Goal: Information Seeking & Learning: Compare options

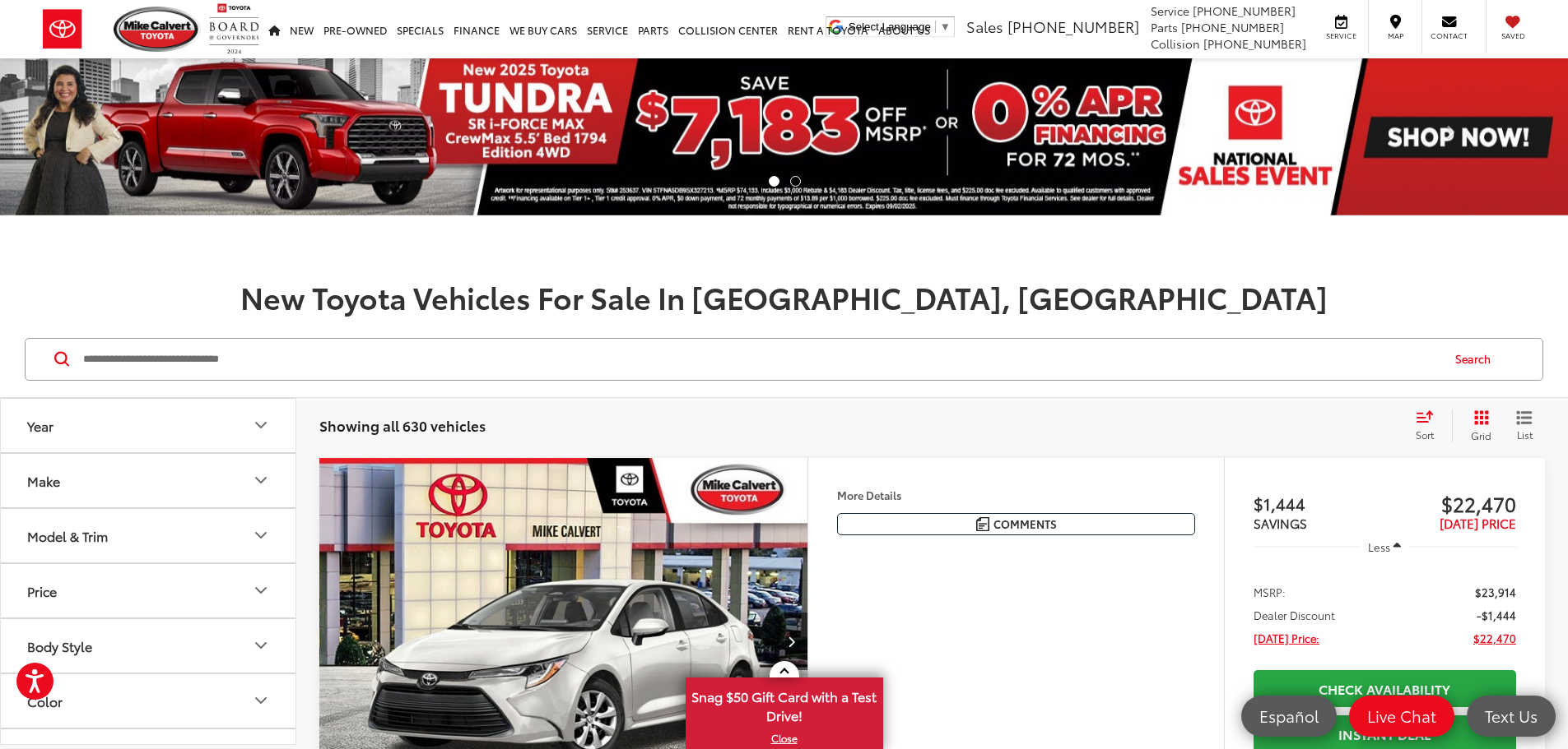
click at [197, 517] on button "Model & Trim" at bounding box center [149, 536] width 296 height 54
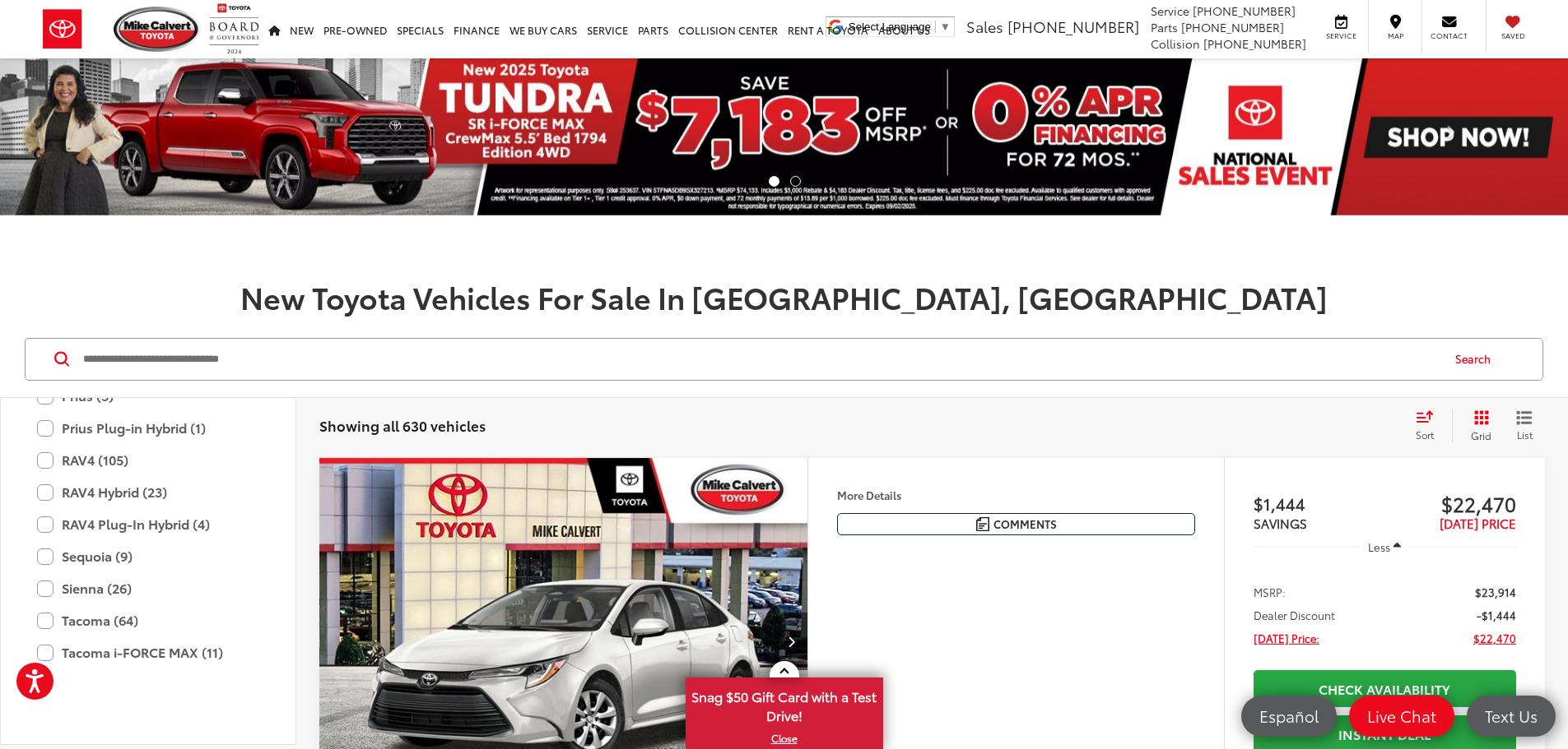
scroll to position [813, 0]
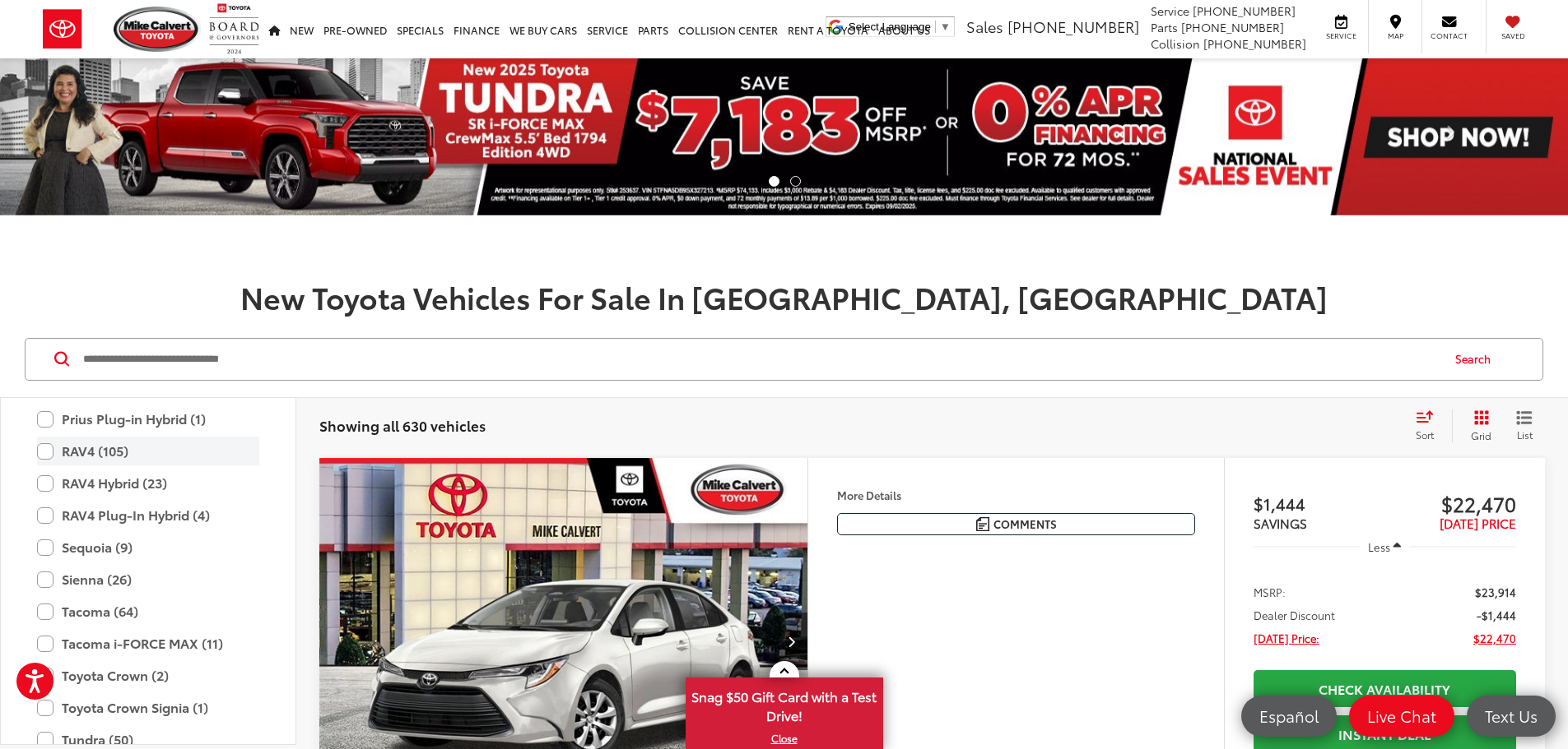
click at [113, 452] on label "RAV4 (105)" at bounding box center [148, 451] width 222 height 29
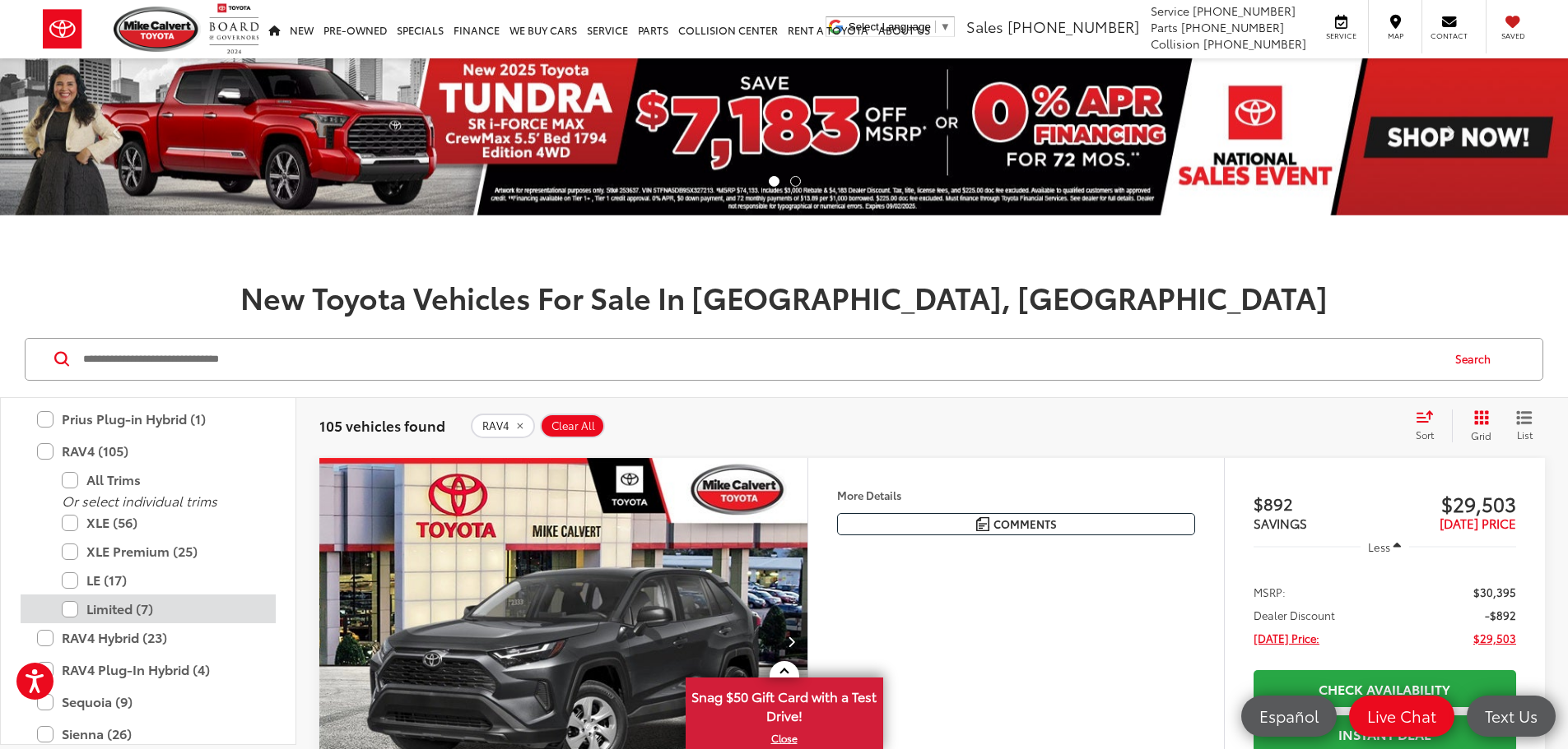
drag, startPoint x: 123, startPoint y: 607, endPoint x: 235, endPoint y: 613, distance: 112.2
click at [123, 609] on label "Limited (7)" at bounding box center [160, 609] width 197 height 29
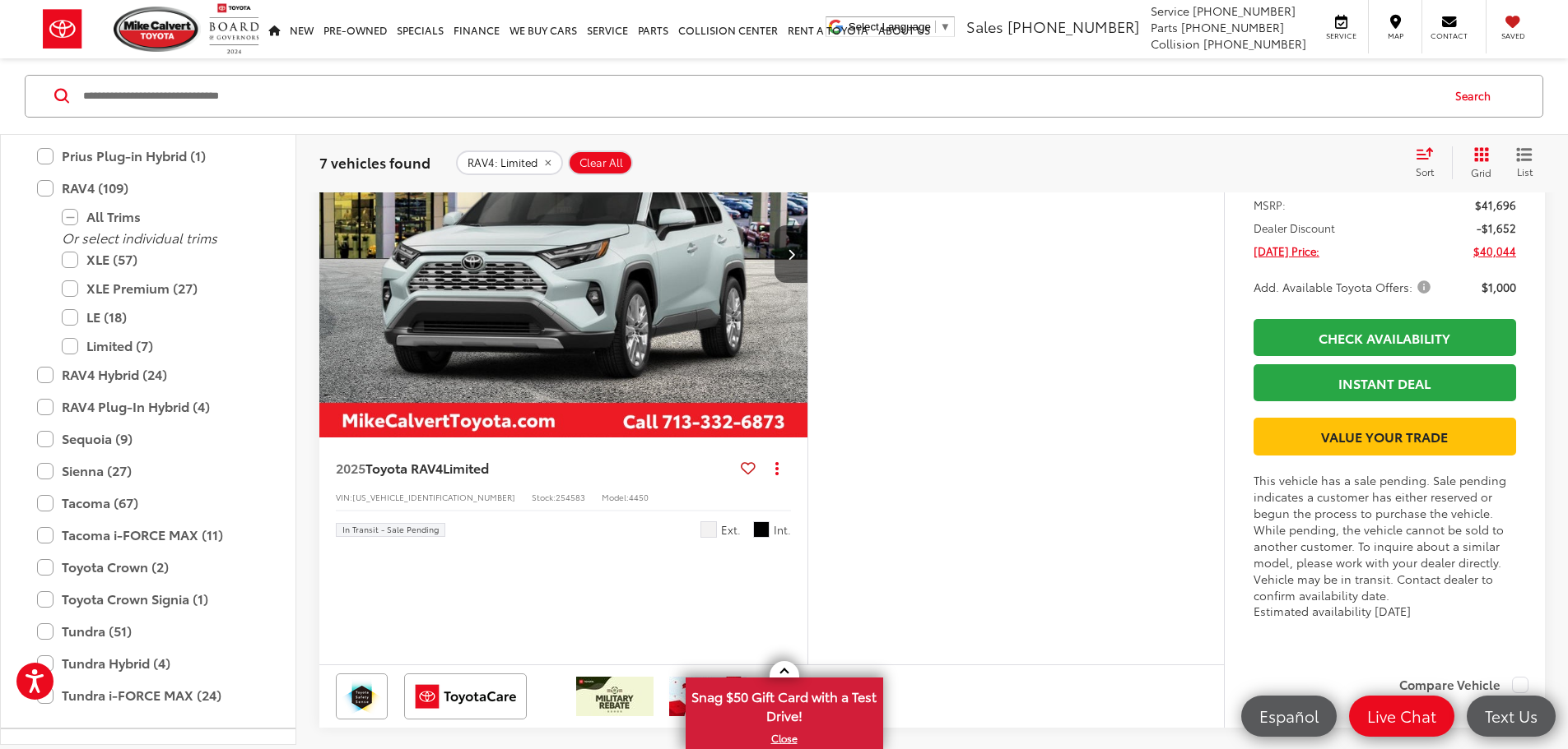
scroll to position [82, 0]
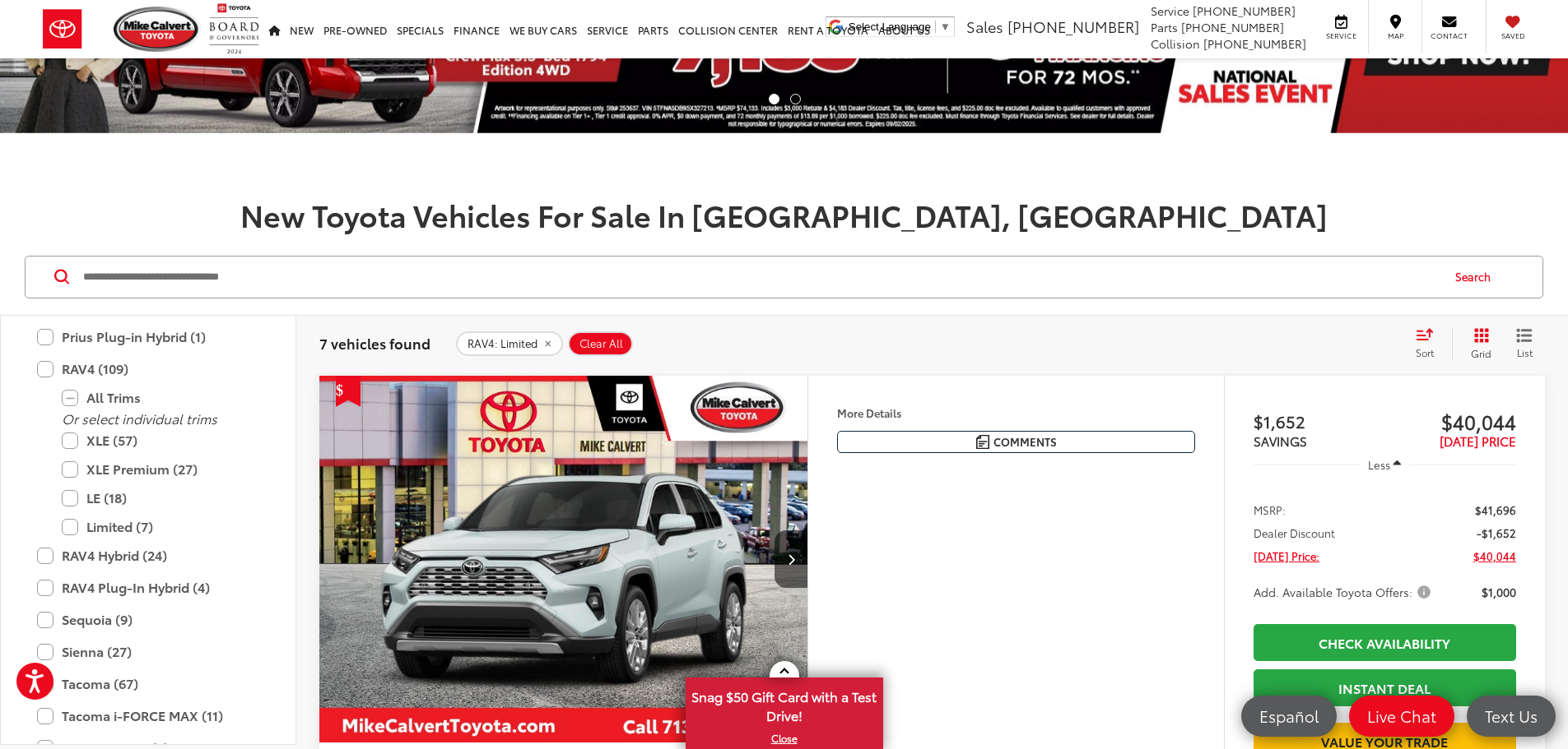
click at [1436, 340] on div "Sort" at bounding box center [1429, 344] width 44 height 33
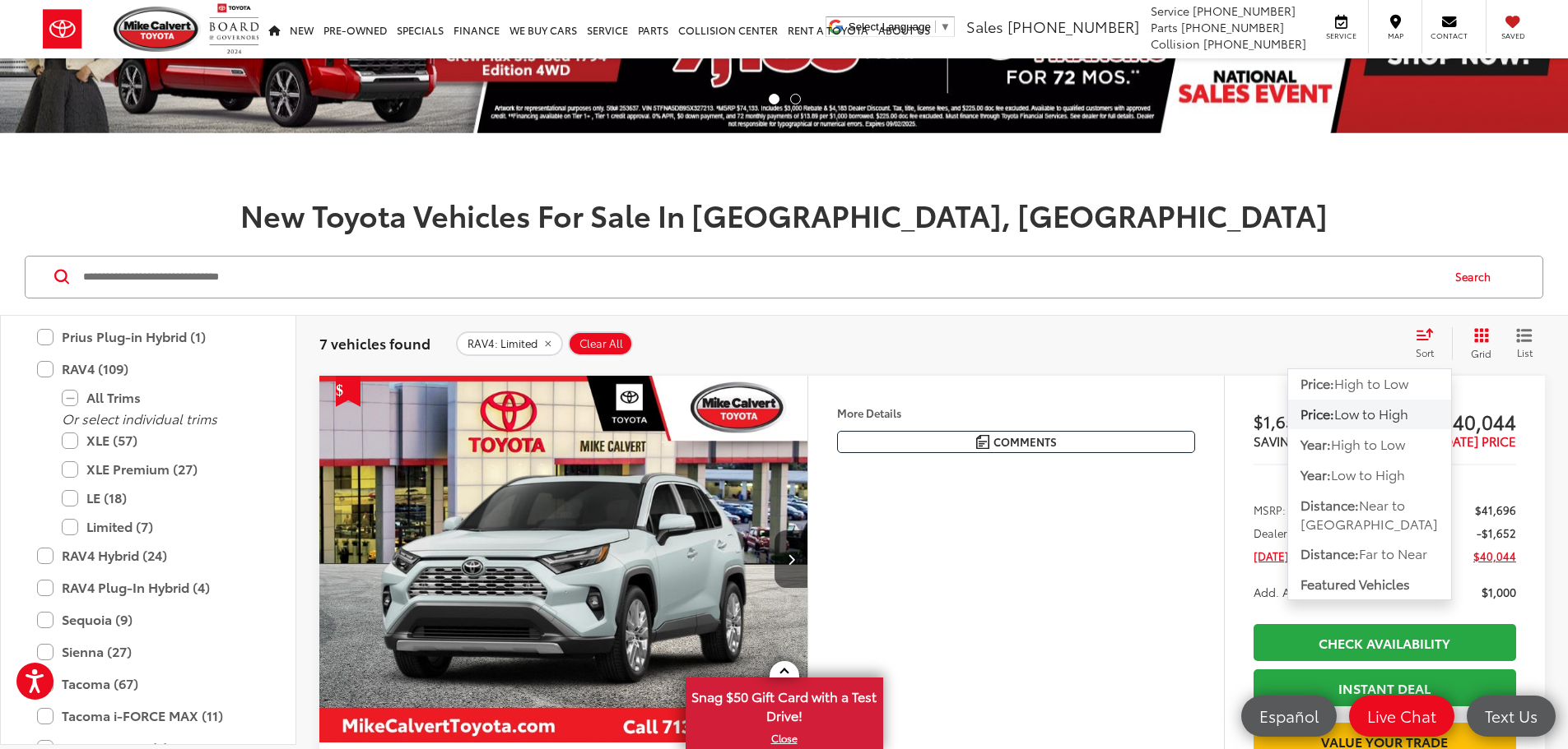
click at [1350, 415] on span "Low to High" at bounding box center [1372, 413] width 74 height 19
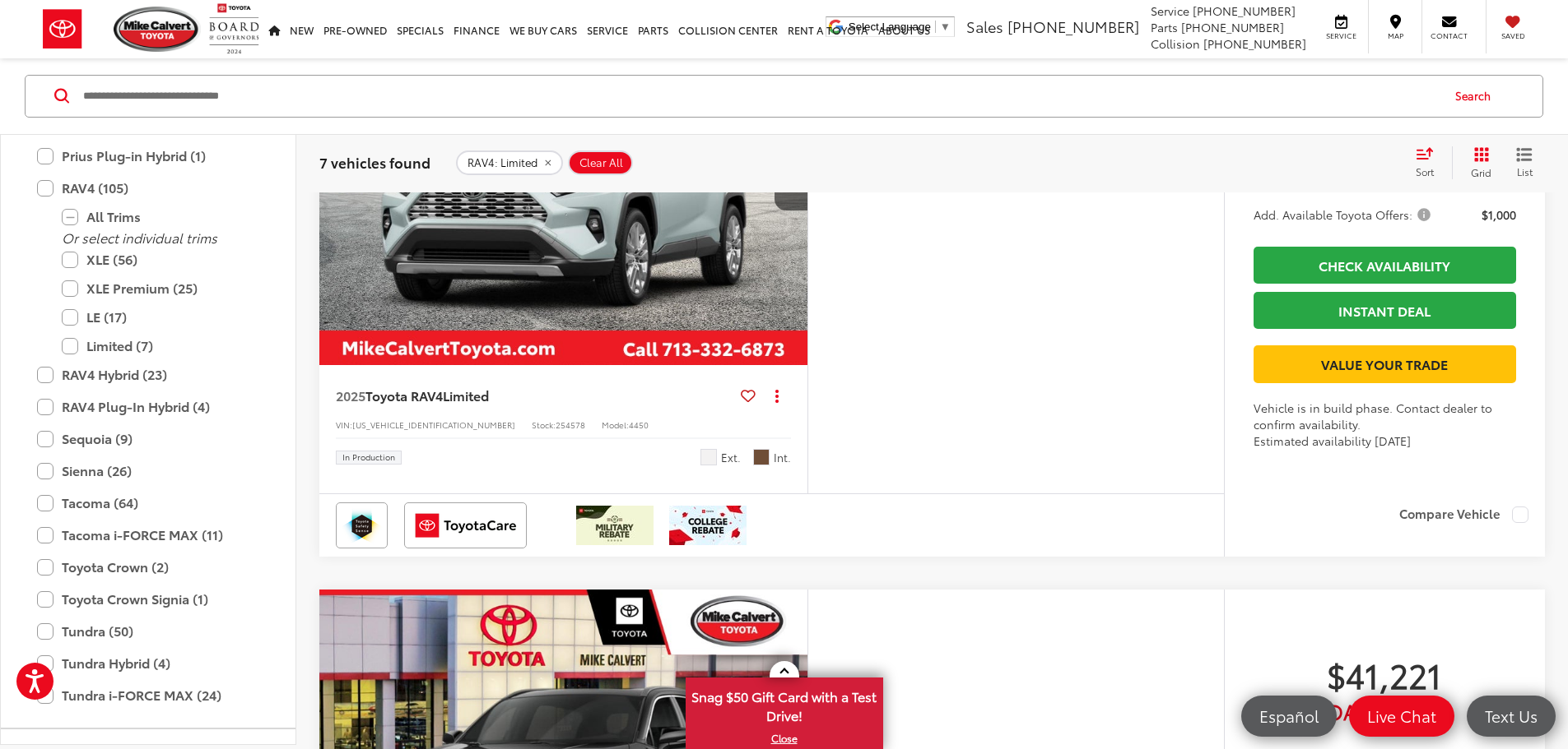
scroll to position [1151, 0]
